Goal: Task Accomplishment & Management: Complete application form

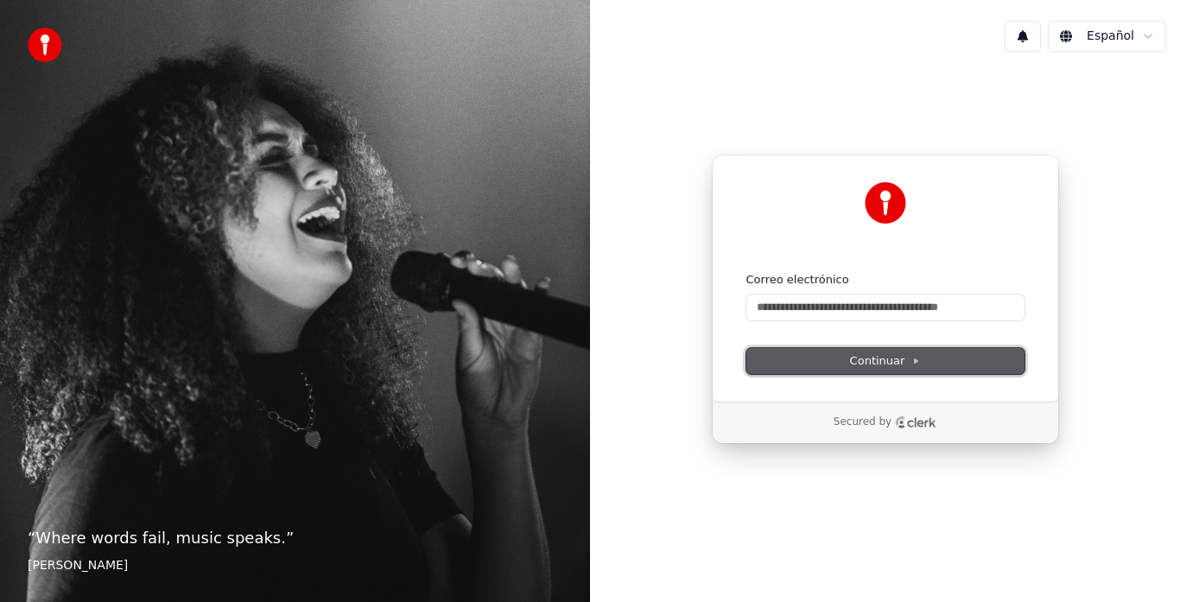
click at [908, 364] on span "Continuar" at bounding box center [885, 361] width 71 height 16
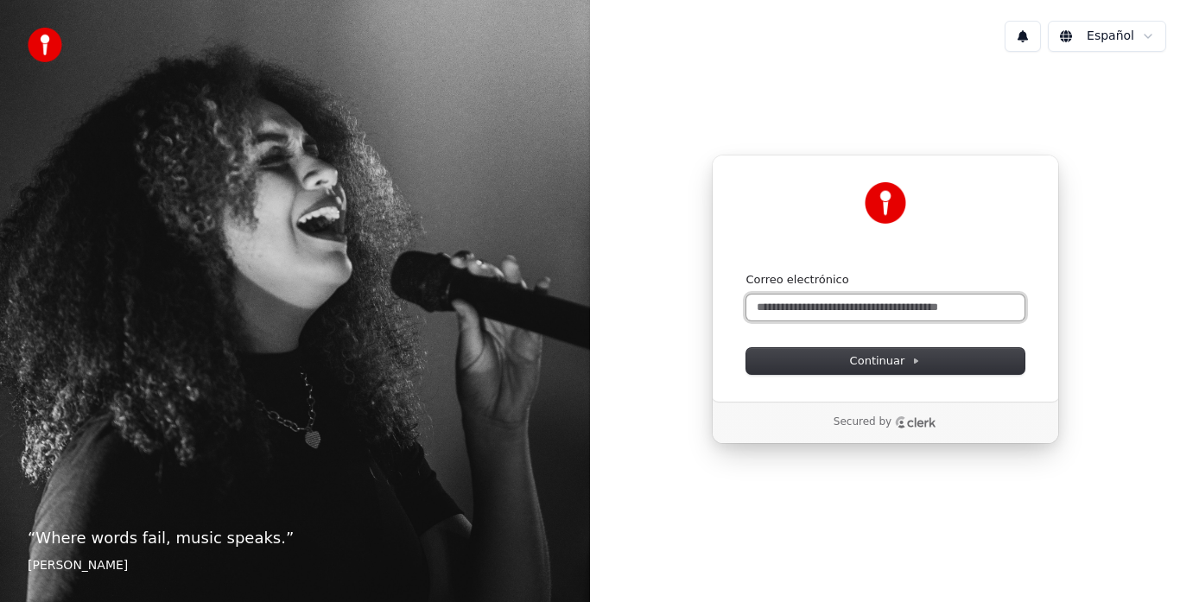
click at [900, 306] on input "Correo electrónico" at bounding box center [886, 308] width 278 height 26
click at [1152, 34] on html "“ Where words fail, music speaks. ” Hans Christian Andersen Español Continuar c…" at bounding box center [590, 301] width 1180 height 602
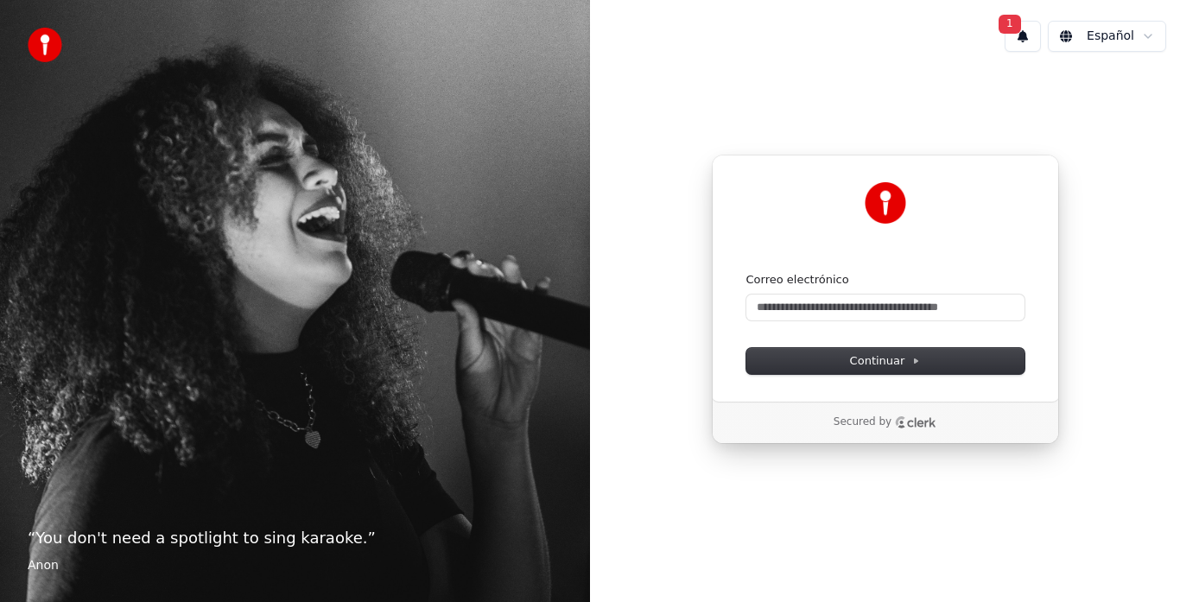
click at [821, 306] on html "“ You don't need a spotlight to sing karaoke. ” Anon 1 Español Continuar con Go…" at bounding box center [590, 301] width 1180 height 602
click at [821, 306] on input "Correo electrónico" at bounding box center [886, 308] width 278 height 26
type input "*"
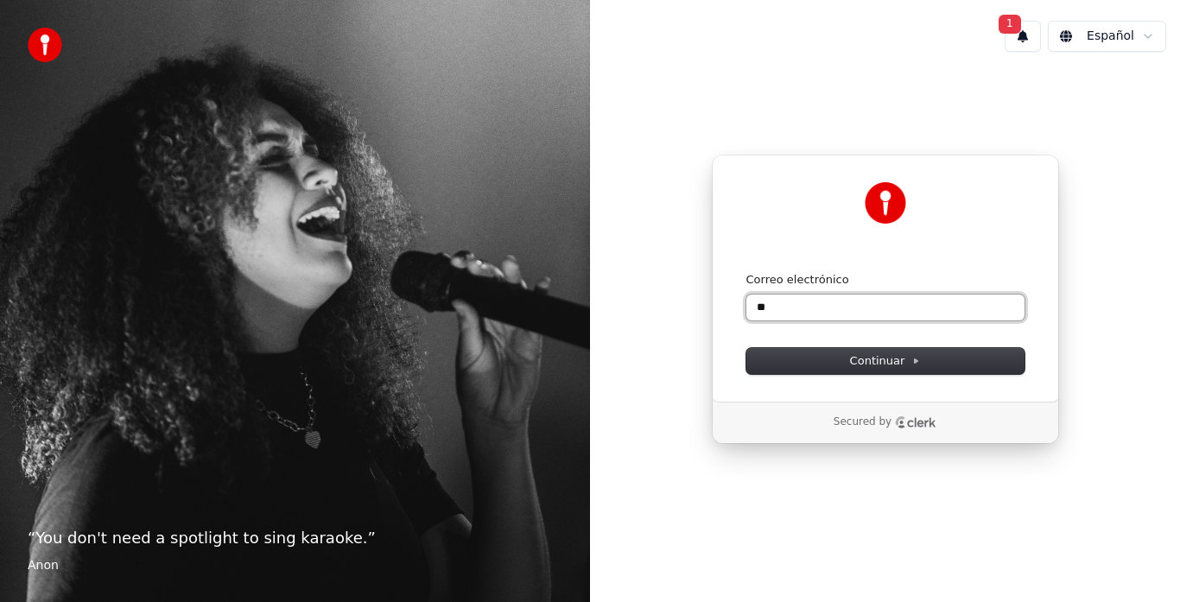
type input "*"
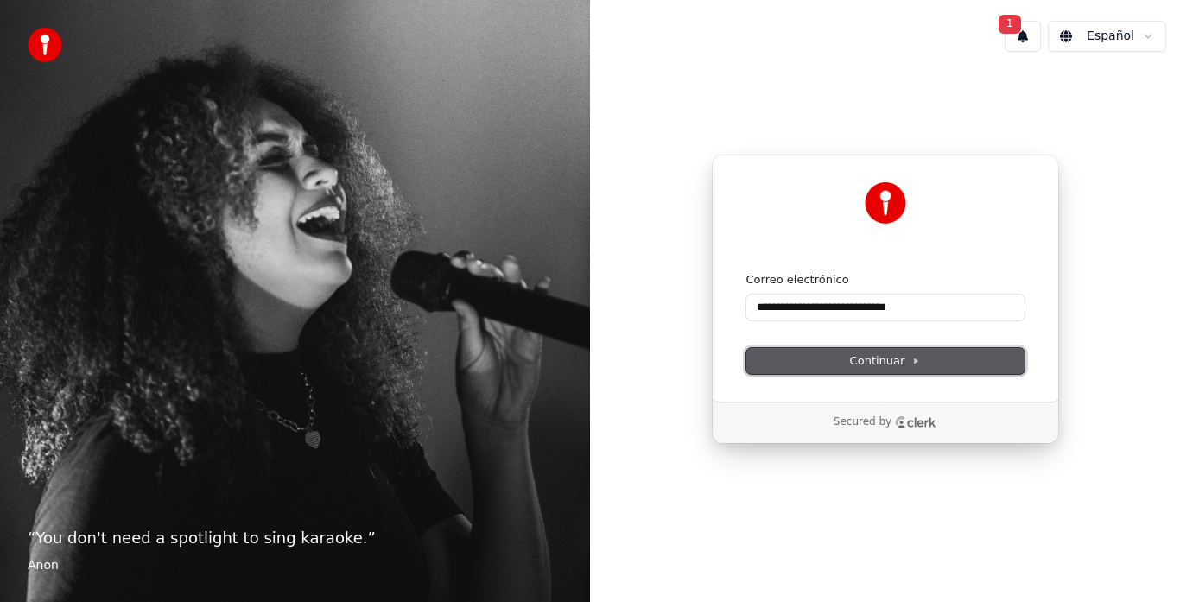
click at [952, 362] on button "Continuar" at bounding box center [886, 361] width 278 height 26
type input "**********"
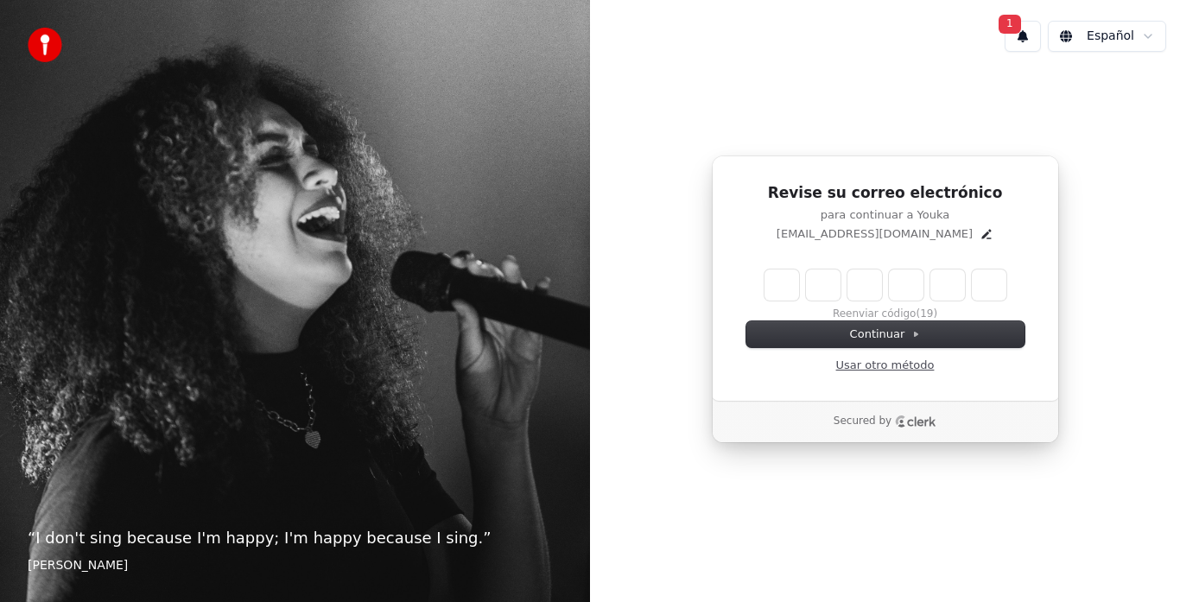
click at [893, 372] on link "Usar otro método" at bounding box center [885, 366] width 99 height 16
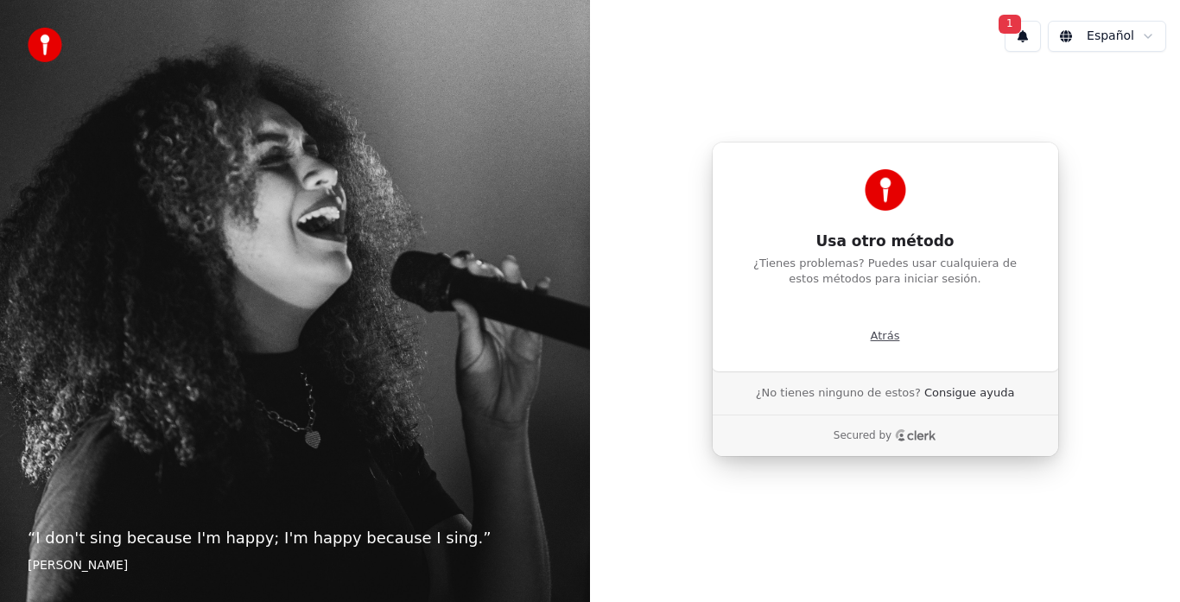
click at [884, 339] on p "Atrás" at bounding box center [885, 336] width 29 height 16
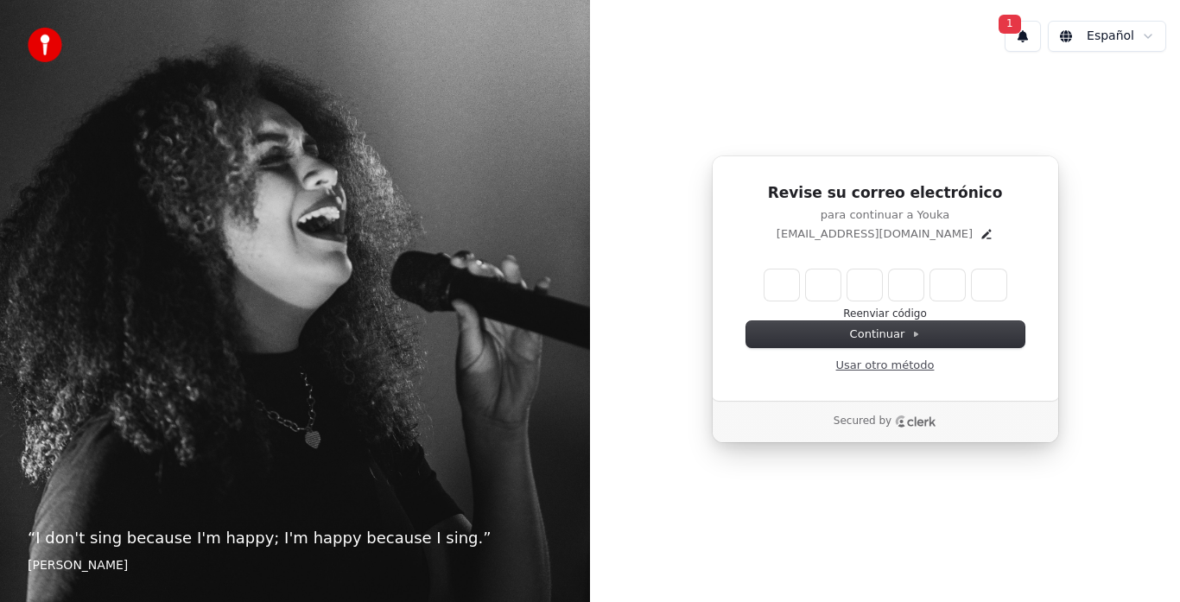
click at [885, 365] on link "Usar otro método" at bounding box center [885, 366] width 99 height 16
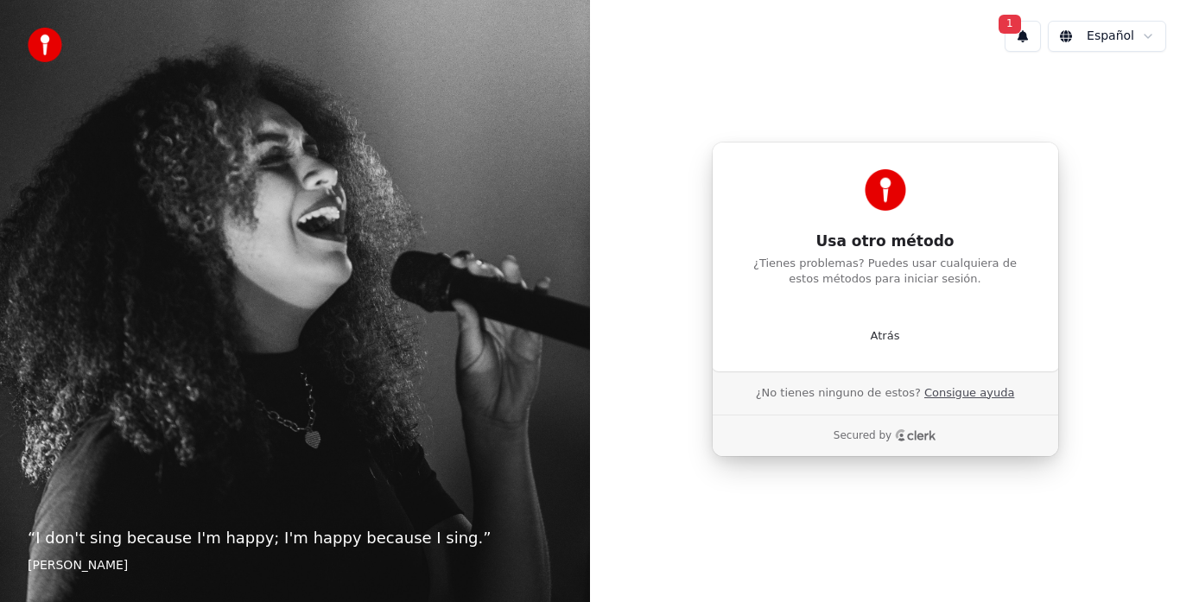
click at [972, 393] on link "Consigue ayuda" at bounding box center [970, 393] width 90 height 16
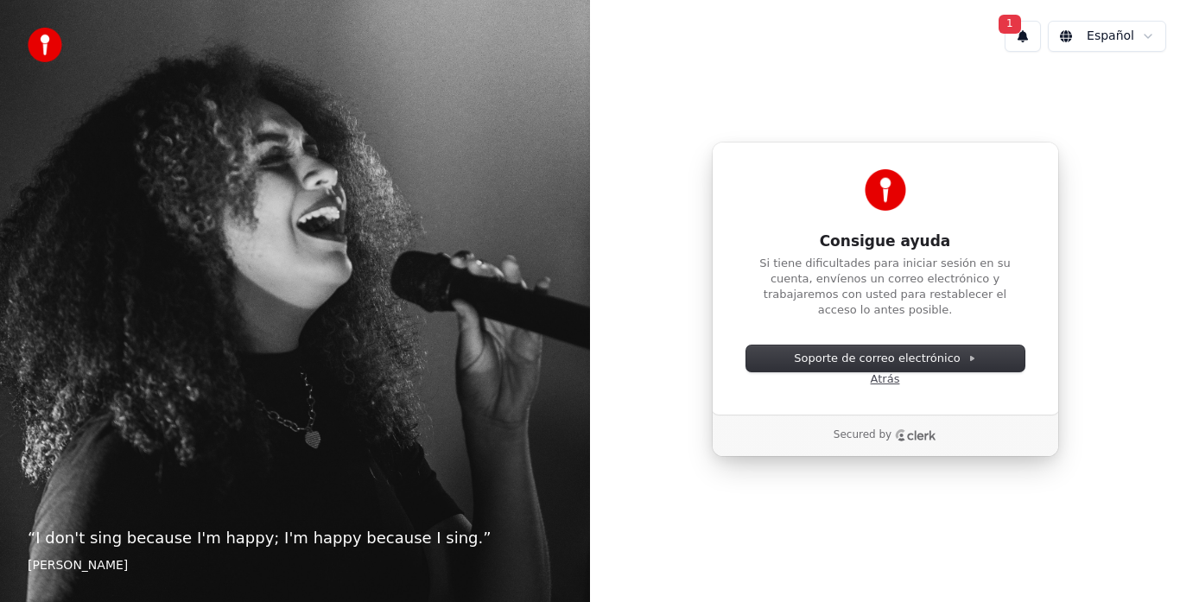
click at [888, 373] on link "Atrás" at bounding box center [885, 380] width 29 height 16
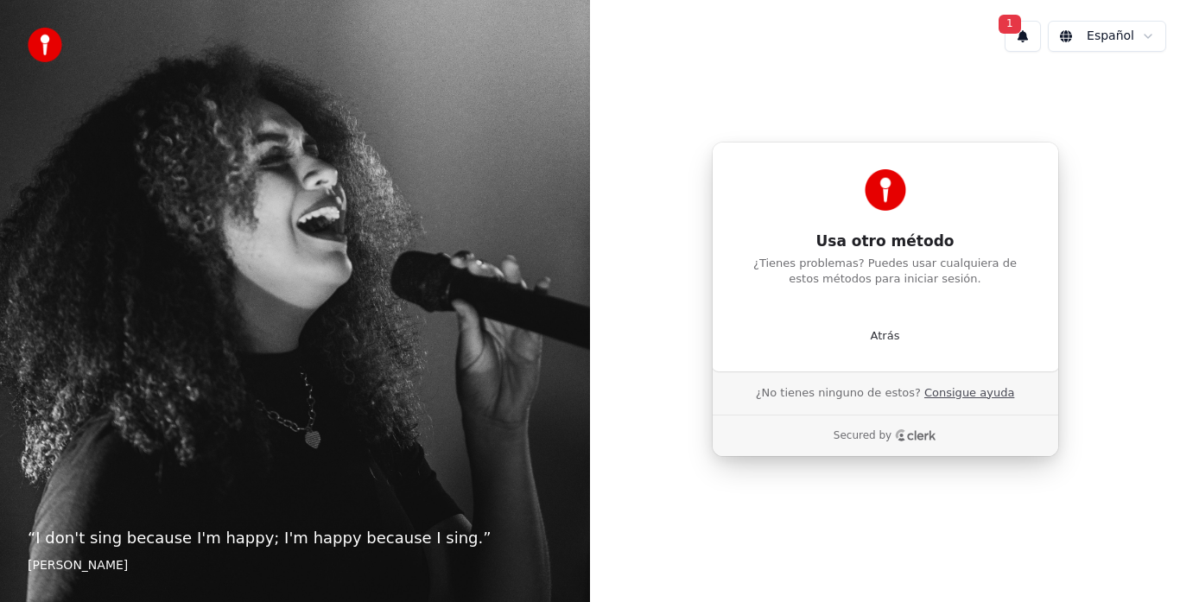
click at [951, 390] on link "Consigue ayuda" at bounding box center [970, 393] width 90 height 16
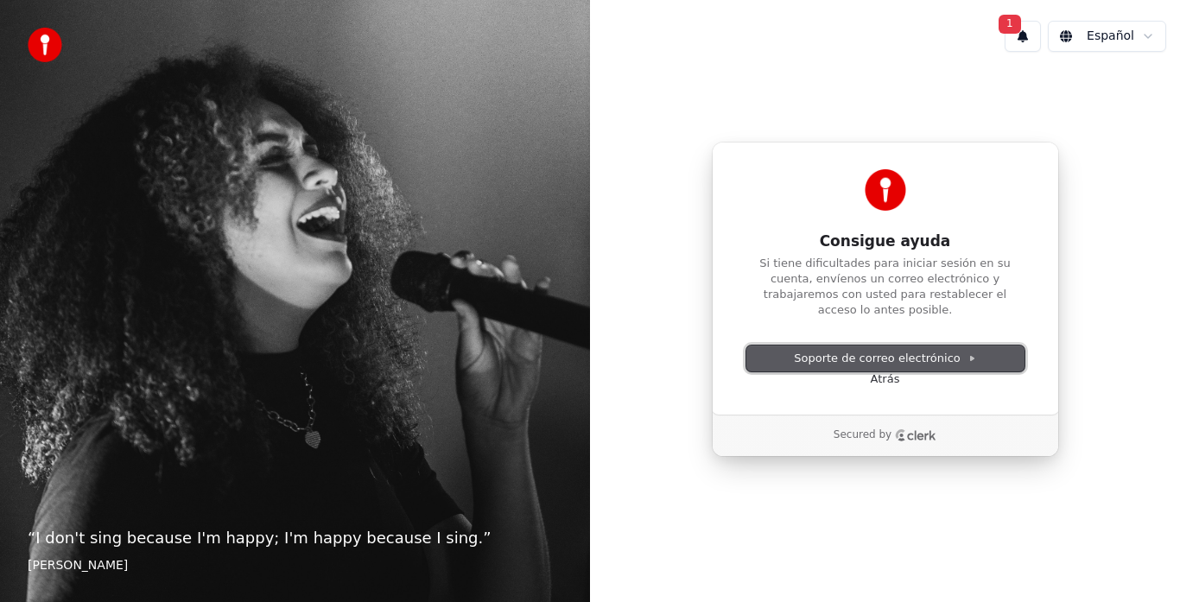
click at [967, 355] on span "Soporte de correo electrónico" at bounding box center [885, 359] width 182 height 16
click at [1009, 23] on span "1" at bounding box center [1010, 24] width 22 height 19
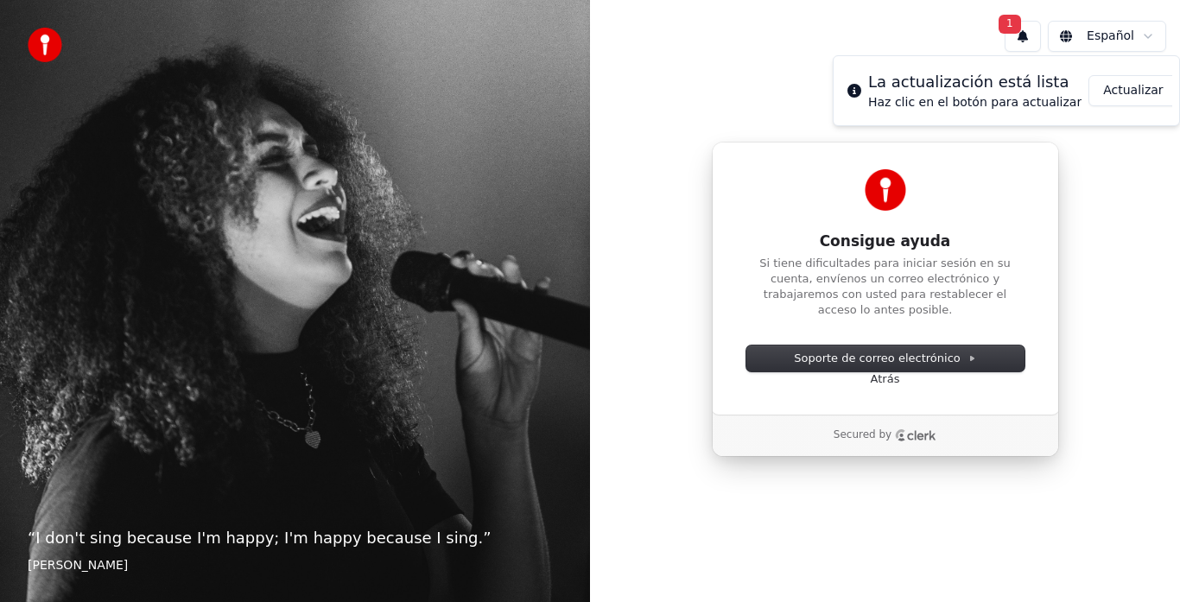
click at [1124, 94] on button "Actualizar" at bounding box center [1133, 90] width 89 height 31
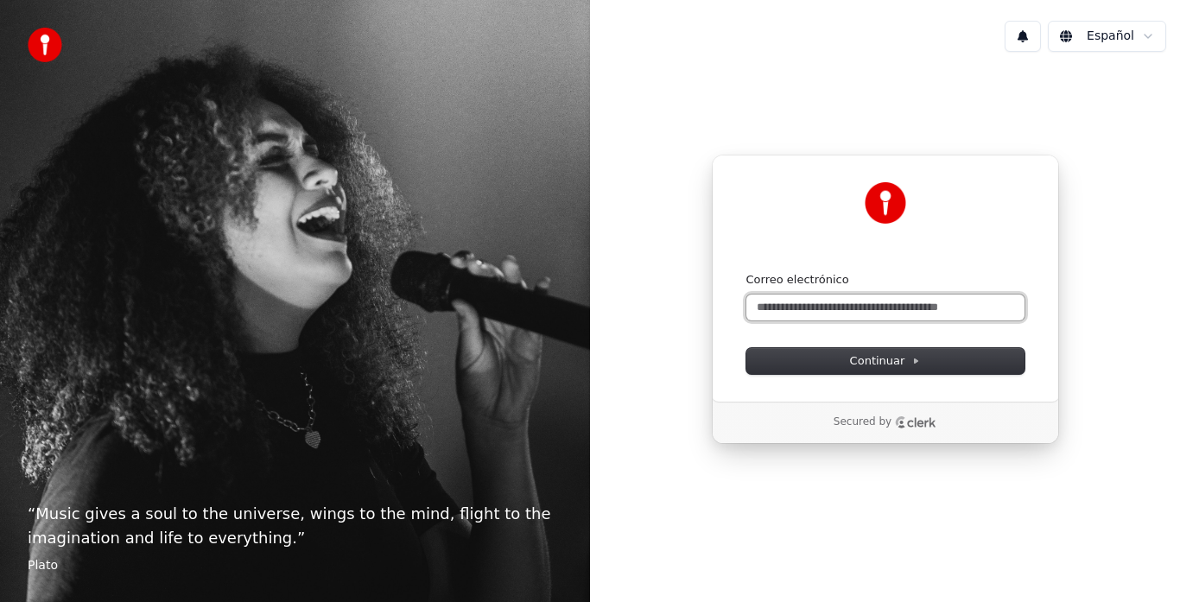
click at [886, 300] on input "Correo electrónico" at bounding box center [886, 308] width 278 height 26
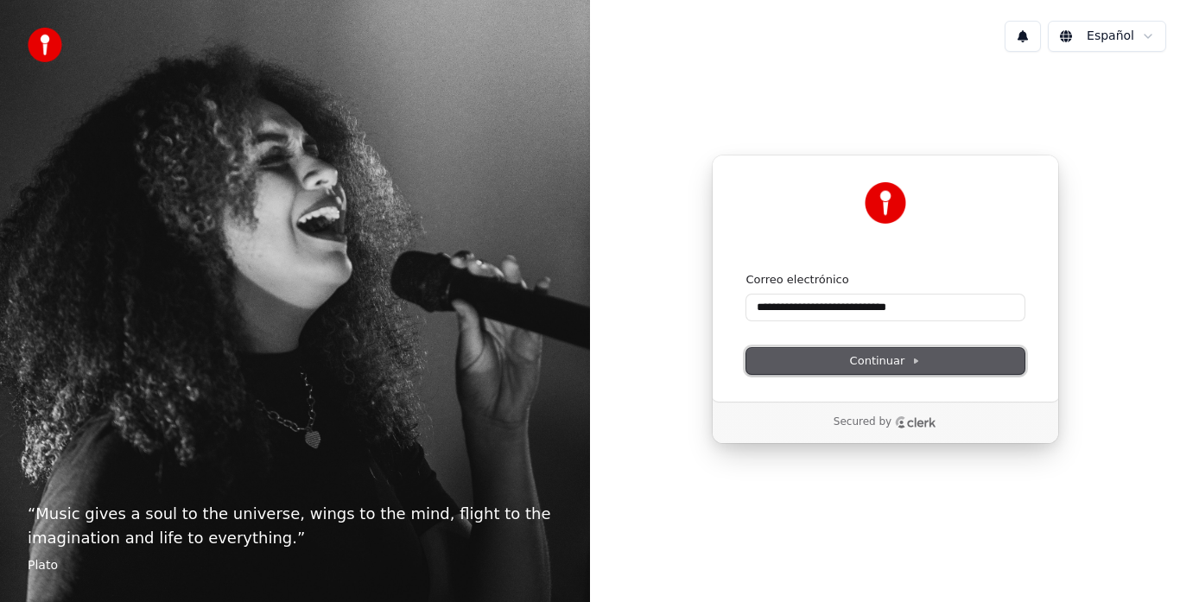
click at [917, 363] on icon at bounding box center [916, 361] width 9 height 9
type input "**********"
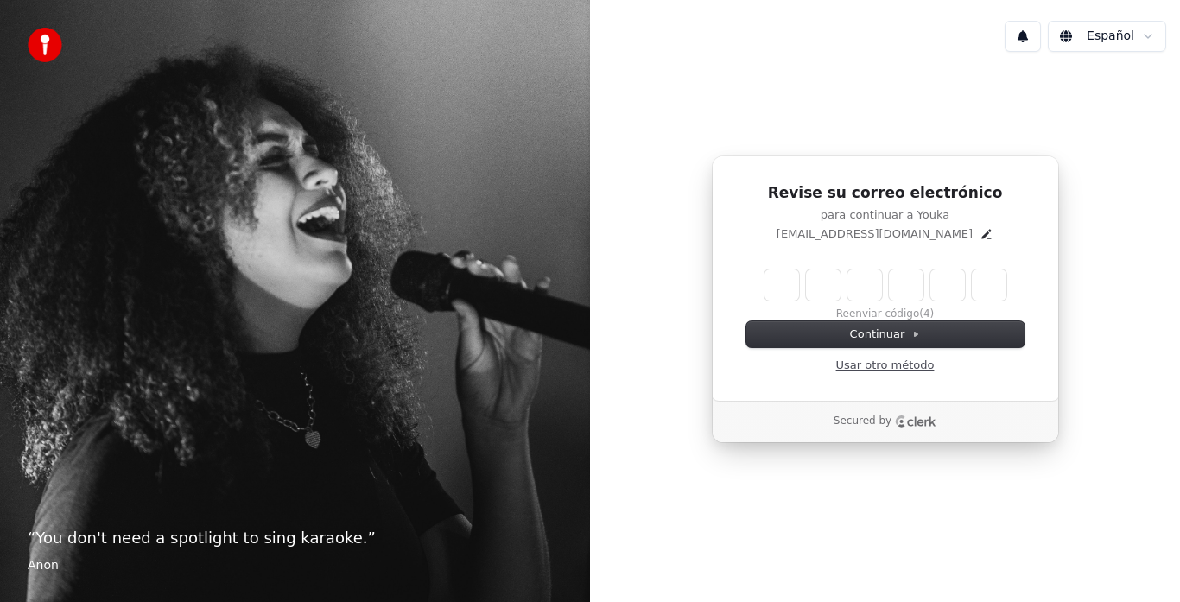
click at [916, 365] on link "Usar otro método" at bounding box center [885, 366] width 99 height 16
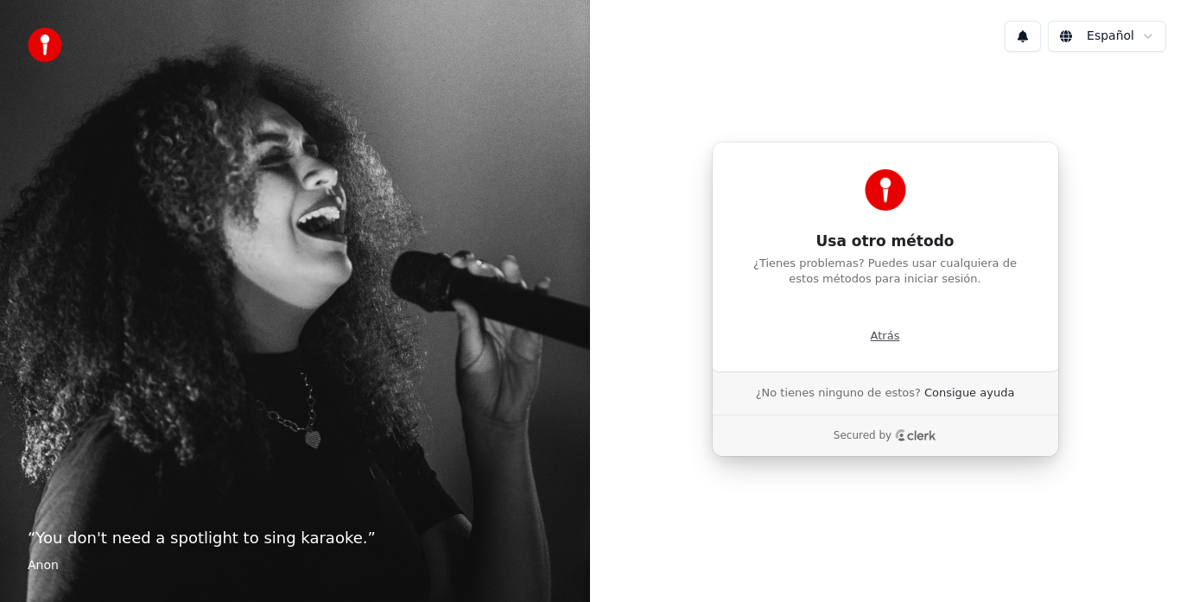
click at [886, 338] on p "Atrás" at bounding box center [885, 336] width 29 height 16
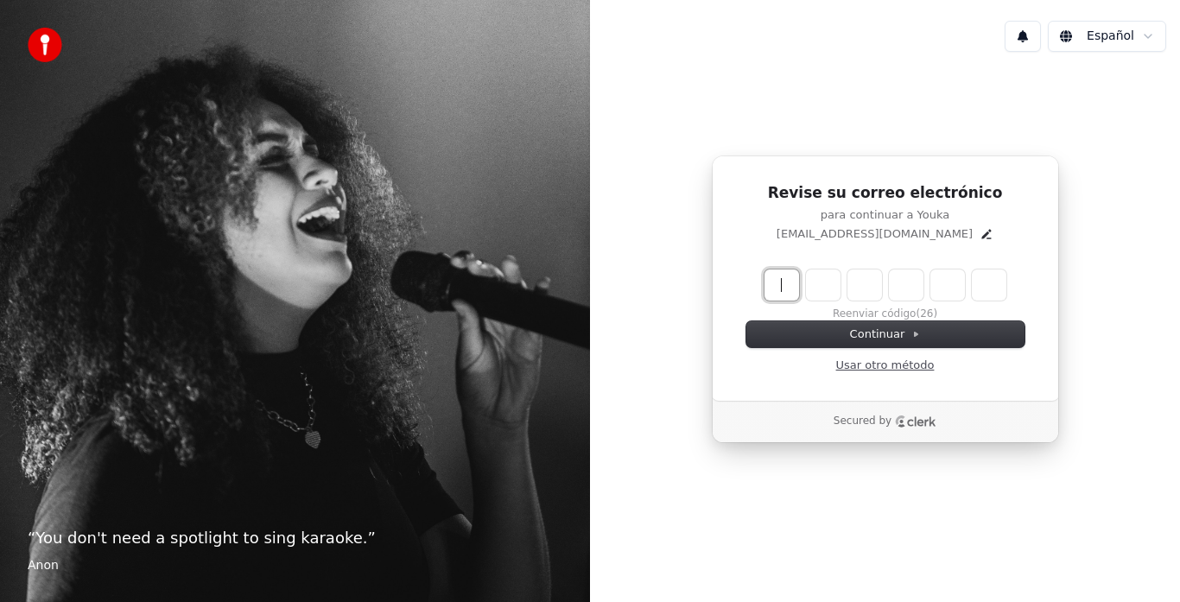
click at [903, 360] on link "Usar otro método" at bounding box center [885, 366] width 99 height 16
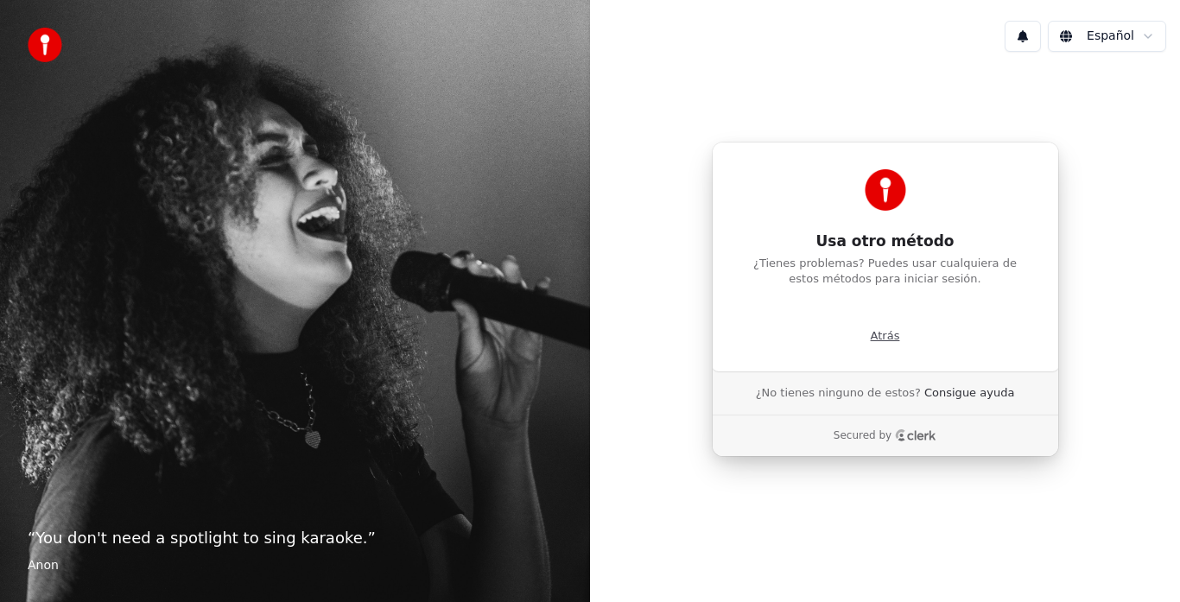
click at [892, 338] on p "Atrás" at bounding box center [885, 336] width 29 height 16
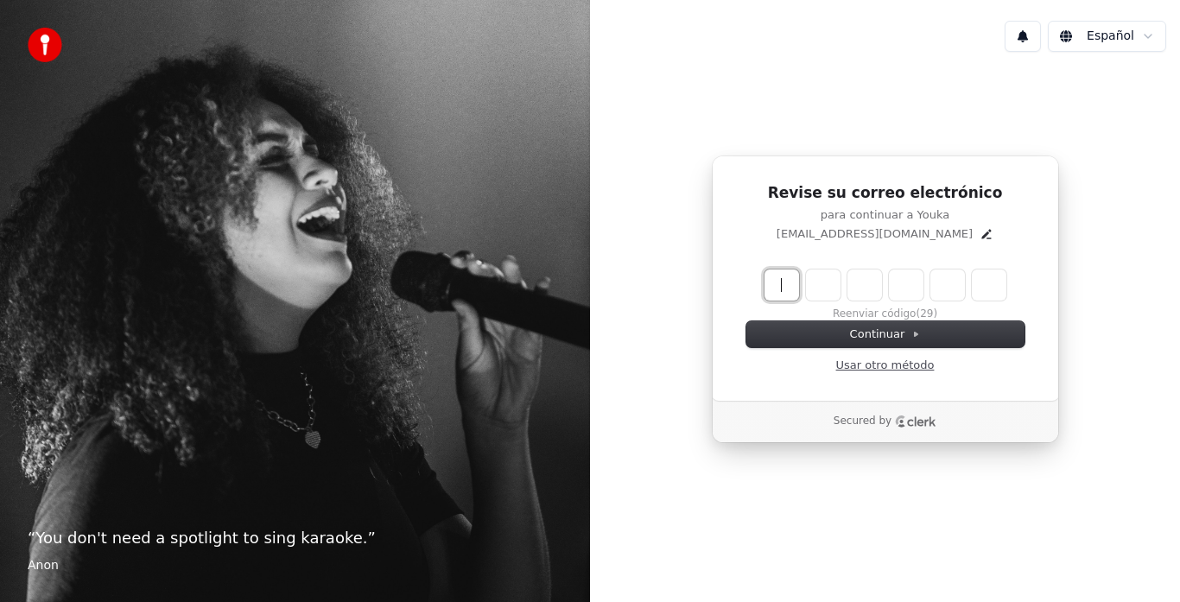
click at [895, 369] on link "Usar otro método" at bounding box center [885, 366] width 99 height 16
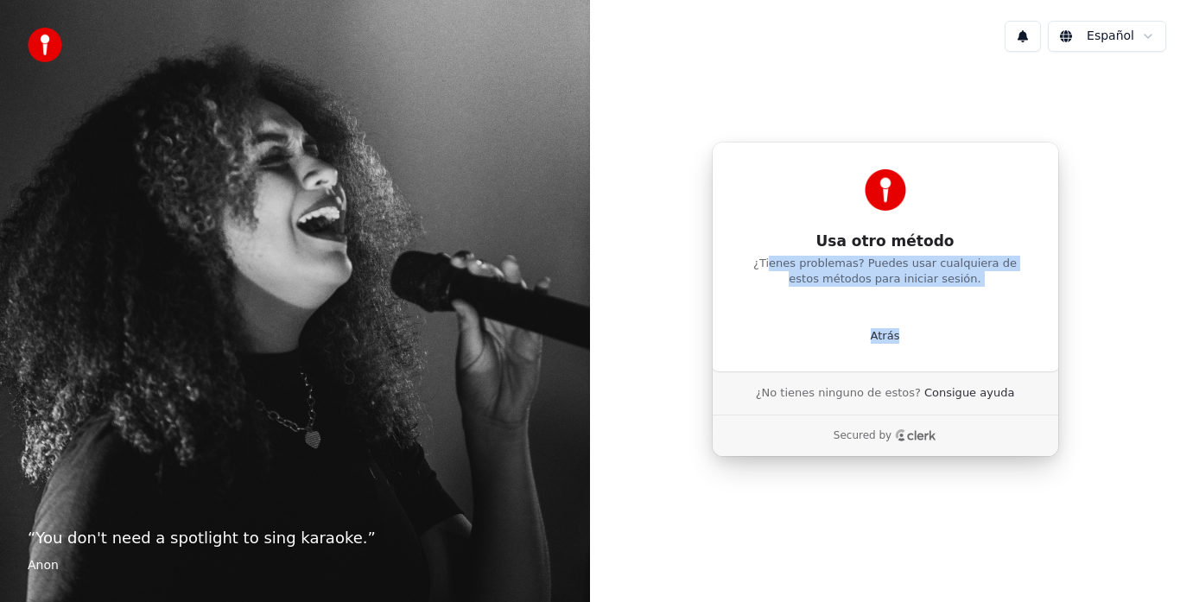
drag, startPoint x: 770, startPoint y: 259, endPoint x: 1031, endPoint y: 341, distance: 273.6
click at [1031, 341] on div "Usa otro método ¿Tienes problemas? Puedes usar cualquiera de estos métodos para…" at bounding box center [885, 257] width 347 height 230
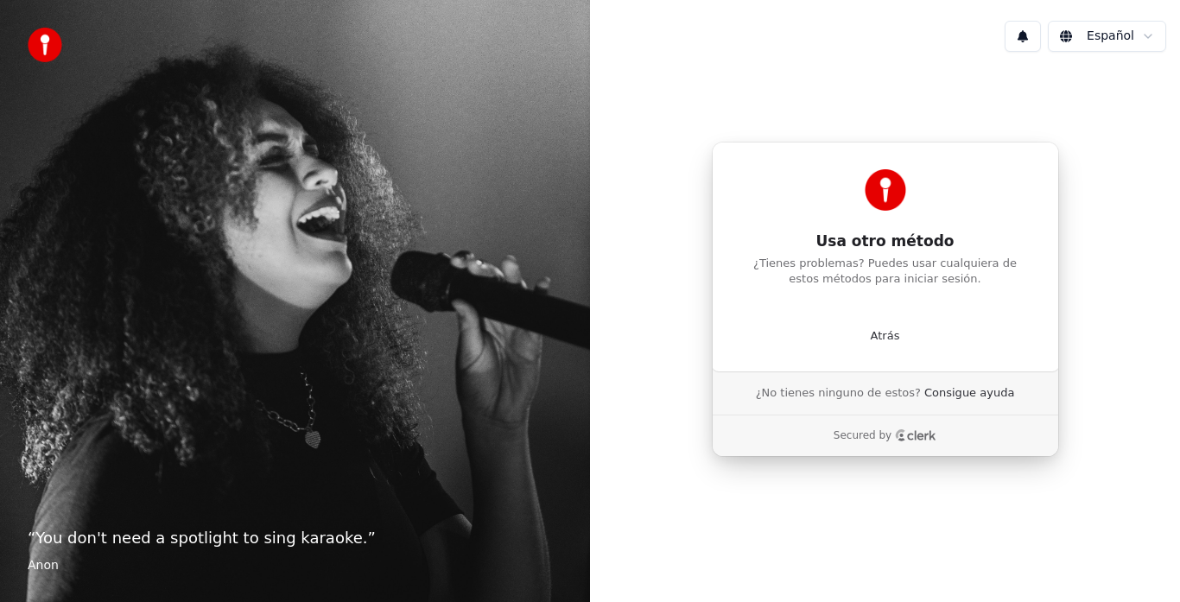
click at [900, 338] on div "Continuar con Google Atrás" at bounding box center [886, 329] width 278 height 29
click at [889, 338] on p "Atrás" at bounding box center [885, 336] width 29 height 16
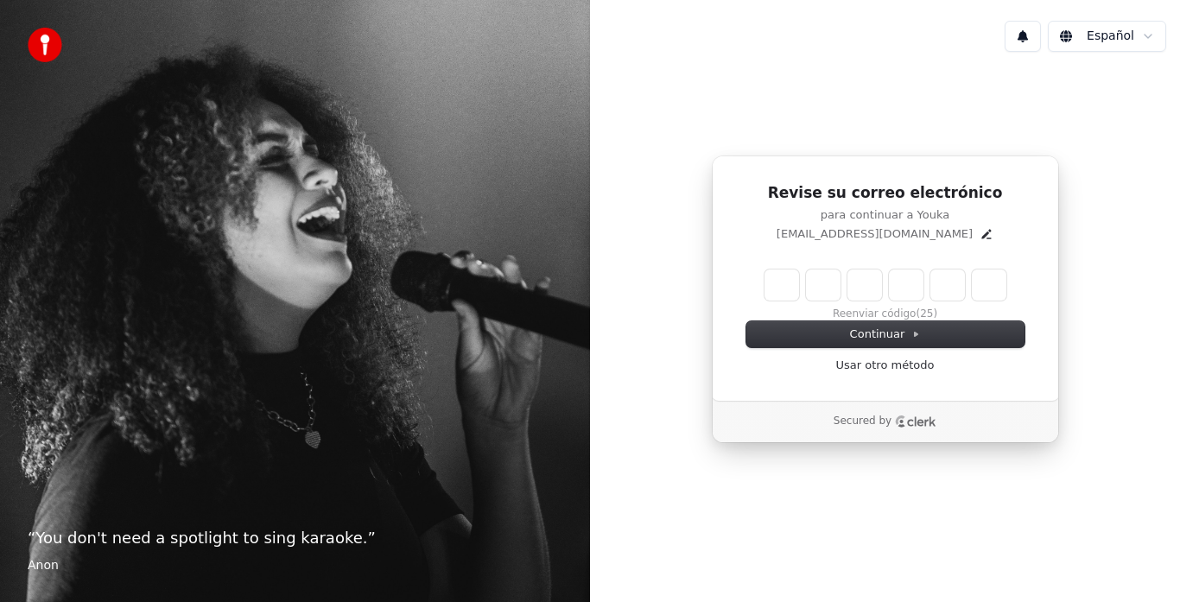
drag, startPoint x: 798, startPoint y: 236, endPoint x: 961, endPoint y: 233, distance: 163.3
click at [961, 233] on div "ricardofabian_1972@hotmail.com" at bounding box center [886, 234] width 278 height 16
drag, startPoint x: 787, startPoint y: 234, endPoint x: 957, endPoint y: 235, distance: 170.2
click at [957, 235] on div "ricardofabian_1972@hotmail.com" at bounding box center [886, 234] width 278 height 16
click at [876, 258] on div "Revise su correo electrónico para continuar a Youka ricardofabian_1972@hotmail.…" at bounding box center [885, 278] width 347 height 245
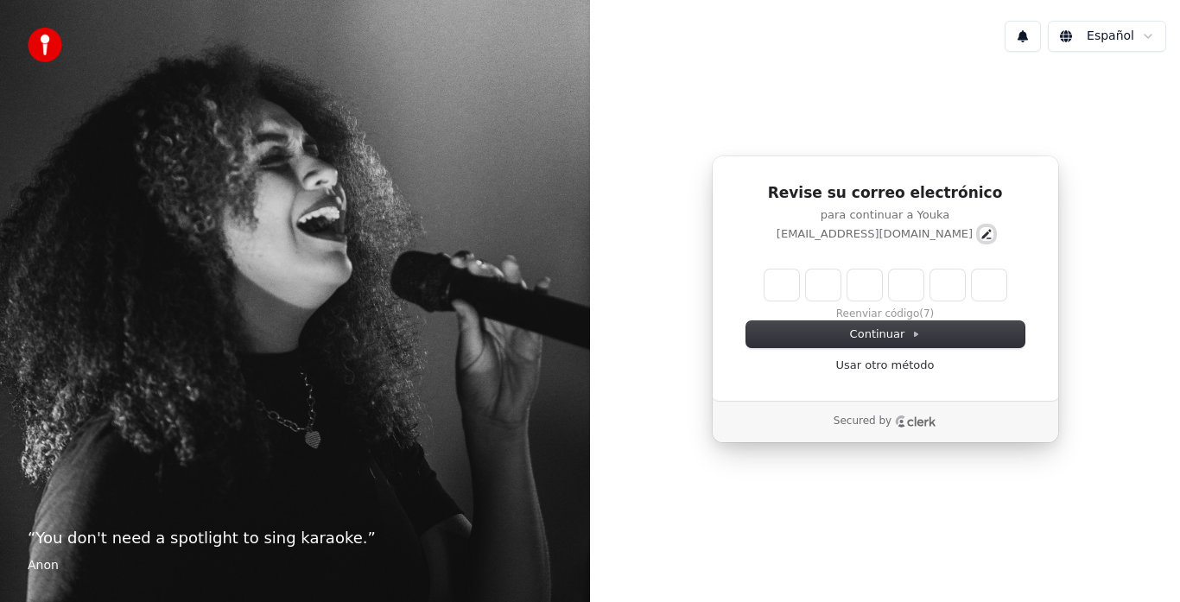
click at [980, 229] on icon "Edit" at bounding box center [987, 234] width 14 height 14
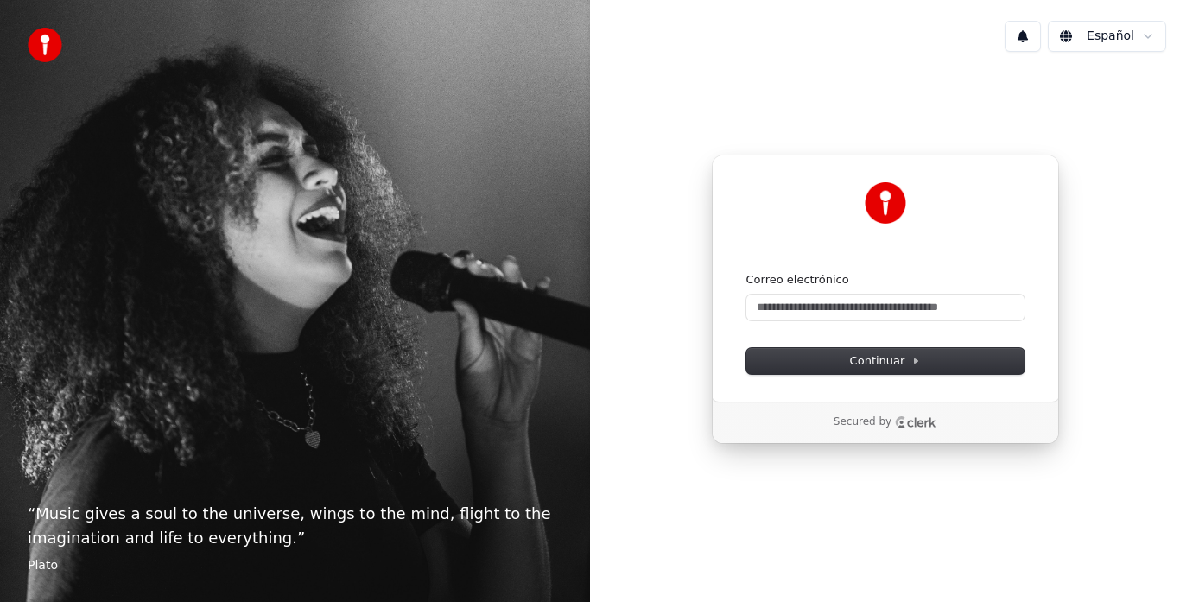
click at [654, 151] on div "Continuar con Google o Correo electrónico Continuar Secured by" at bounding box center [885, 299] width 590 height 467
click at [952, 302] on input "Correo electrónico" at bounding box center [886, 308] width 278 height 26
click at [872, 333] on form "Correo electrónico Continuar" at bounding box center [886, 323] width 278 height 102
click at [870, 304] on input "Correo electrónico" at bounding box center [886, 308] width 278 height 26
click at [925, 419] on icon "Clerk logo" at bounding box center [915, 423] width 41 height 12
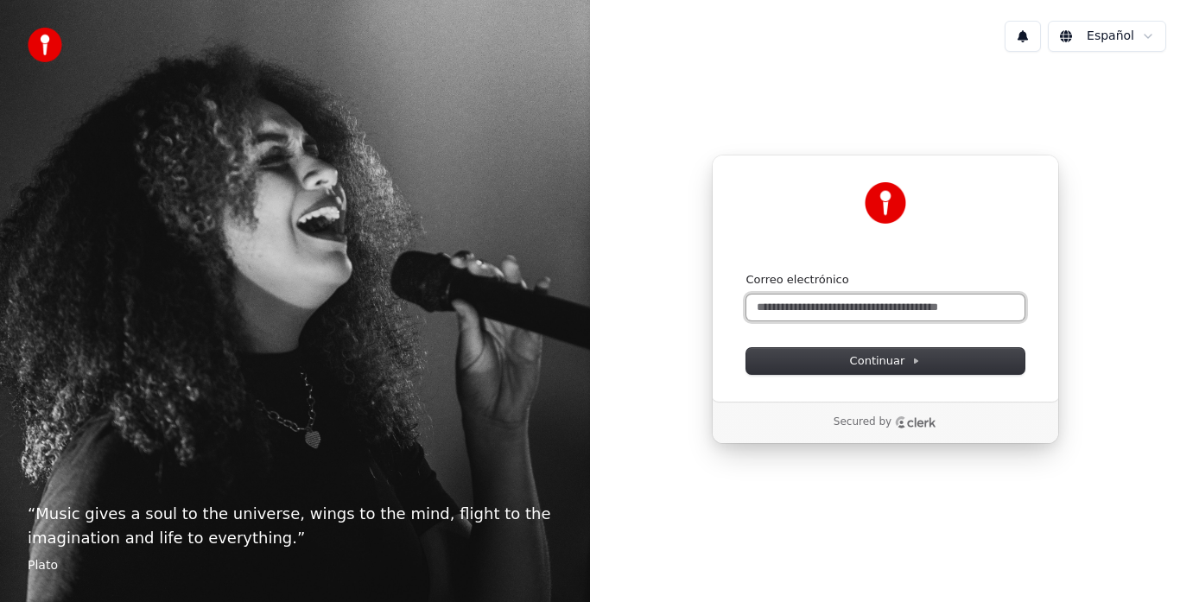
click at [762, 304] on input "Correo electrónico" at bounding box center [886, 308] width 278 height 26
click at [1077, 32] on html "“ Music gives a soul to the universe, wings to the mind, flight to the imaginat…" at bounding box center [590, 301] width 1180 height 602
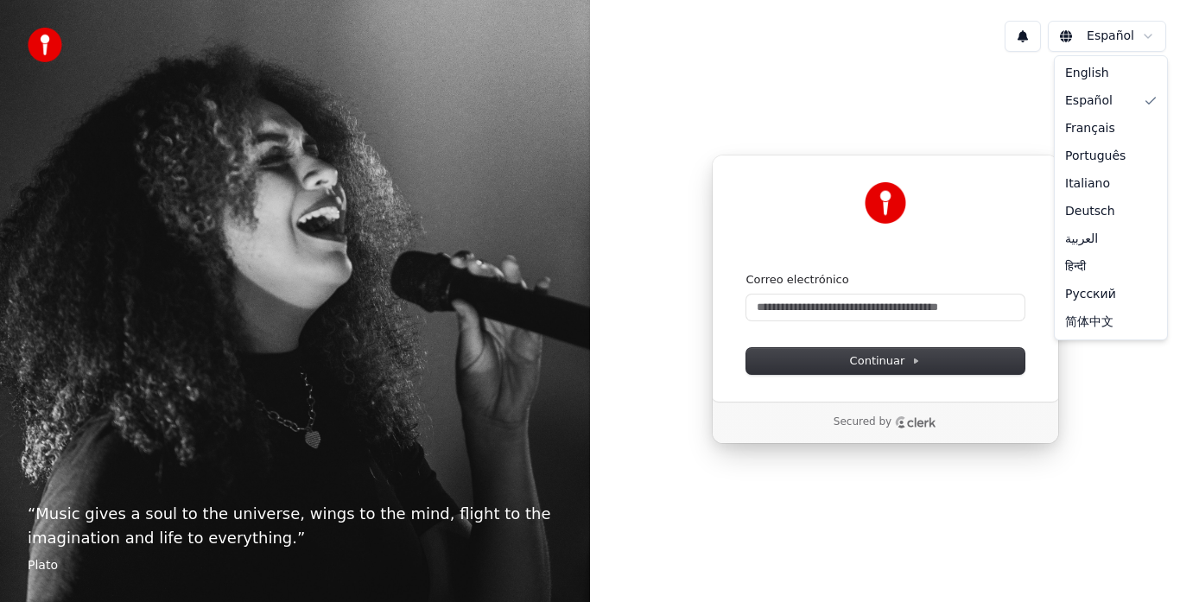
click at [1077, 32] on html "“ Music gives a soul to the universe, wings to the mind, flight to the imaginat…" at bounding box center [590, 301] width 1180 height 602
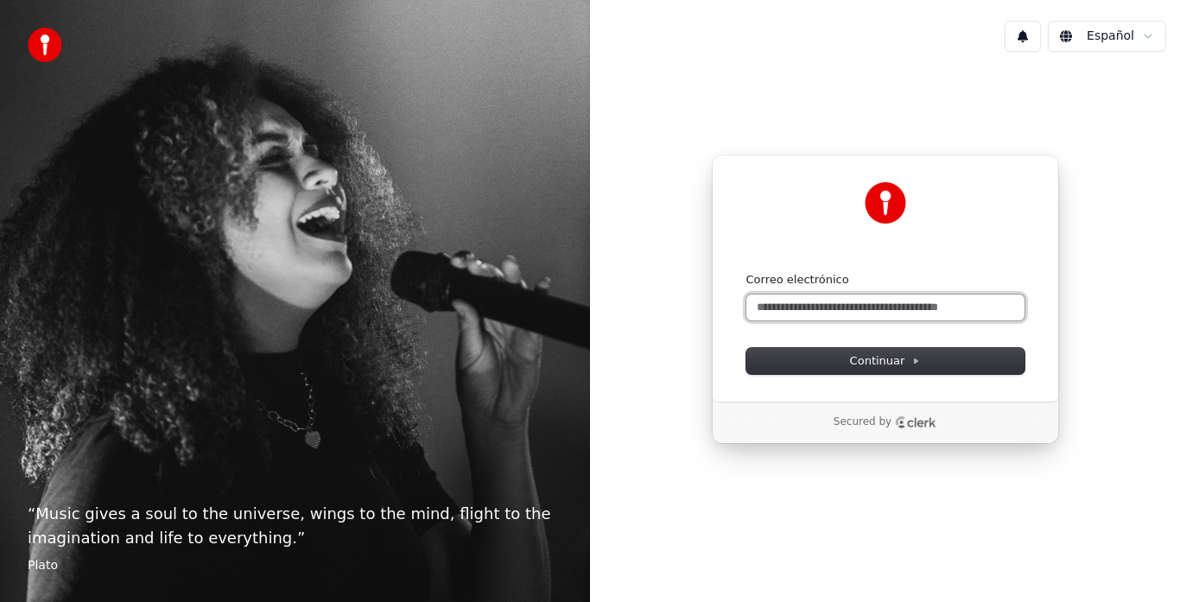
click at [801, 307] on input "Correo electrónico" at bounding box center [886, 308] width 278 height 26
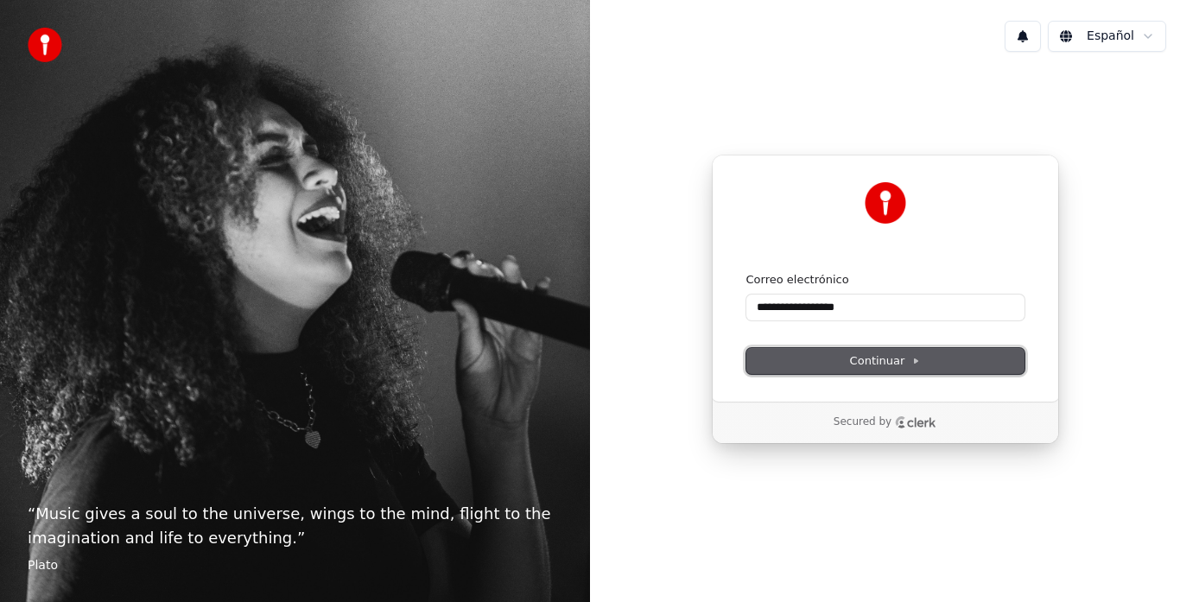
click at [830, 361] on button "Continuar" at bounding box center [886, 361] width 278 height 26
type input "**********"
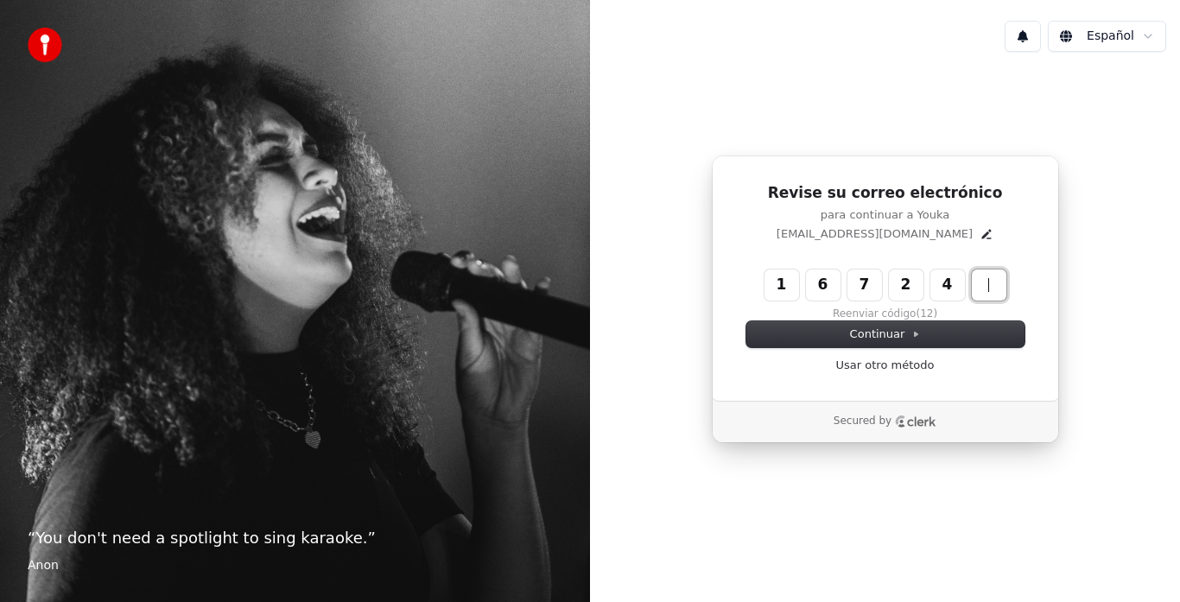
type input "******"
